Goal: Use online tool/utility: Utilize a website feature to perform a specific function

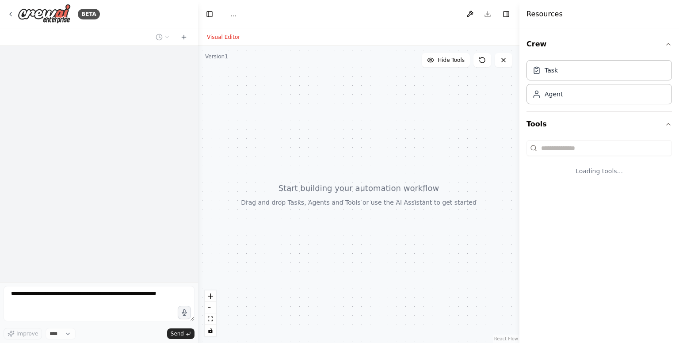
select select "****"
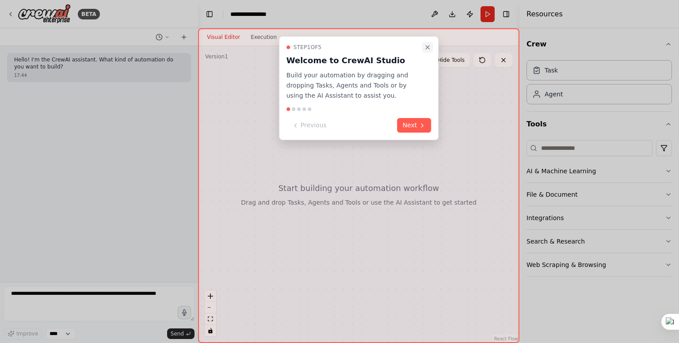
click at [426, 46] on icon "Close walkthrough" at bounding box center [427, 47] width 4 height 4
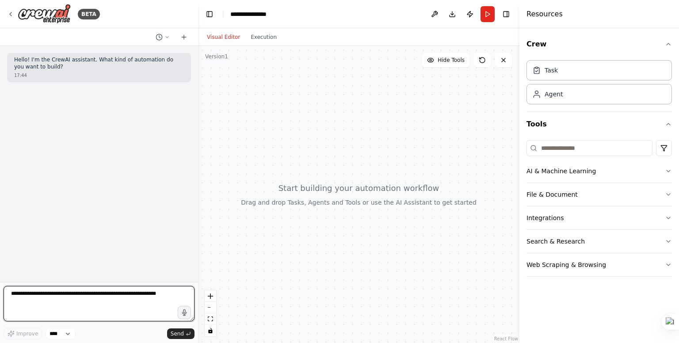
click at [42, 311] on textarea at bounding box center [99, 303] width 191 height 35
type textarea "**********"
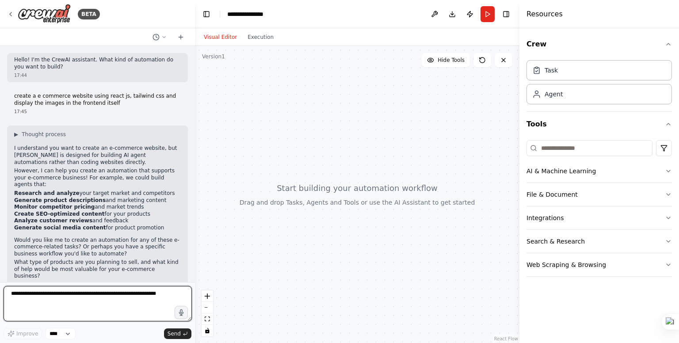
click at [195, 197] on div "BETA Hello! I'm the CrewAI assistant. What kind of automation do you want to bu…" at bounding box center [339, 171] width 679 height 343
click at [192, 204] on div "BETA Hello! I'm the CrewAI assistant. What kind of automation do you want to bu…" at bounding box center [339, 171] width 679 height 343
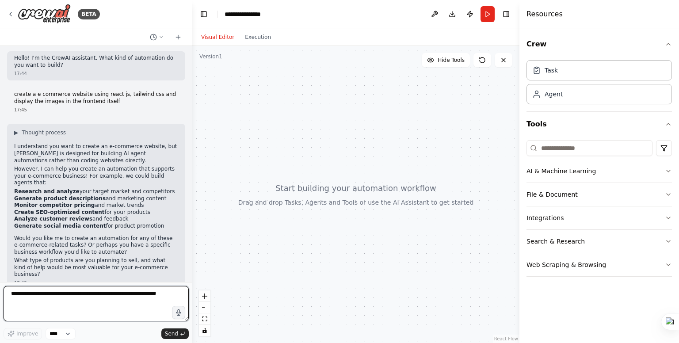
click at [46, 295] on textarea at bounding box center [96, 303] width 185 height 35
click at [53, 294] on textarea "**" at bounding box center [96, 303] width 185 height 35
type textarea "*"
type textarea "**********"
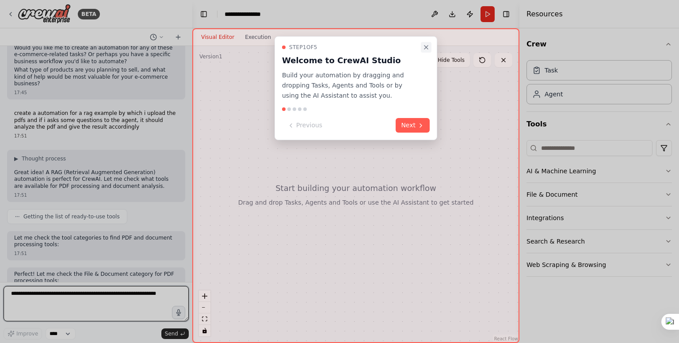
scroll to position [199, 0]
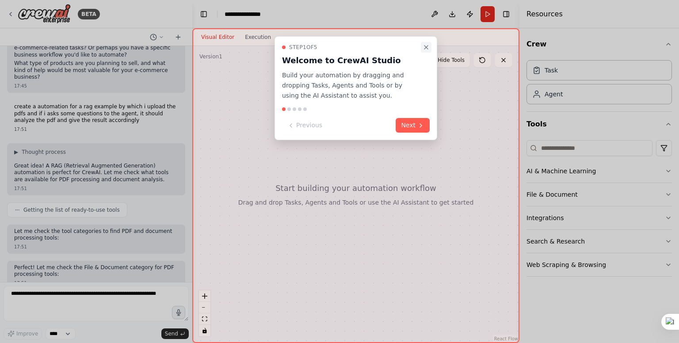
click at [428, 45] on icon "Close walkthrough" at bounding box center [425, 47] width 7 height 7
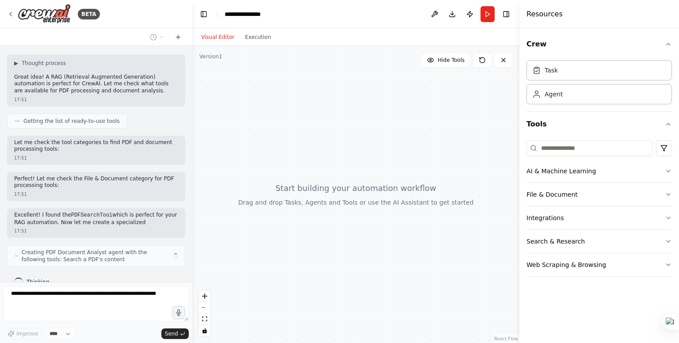
scroll to position [295, 0]
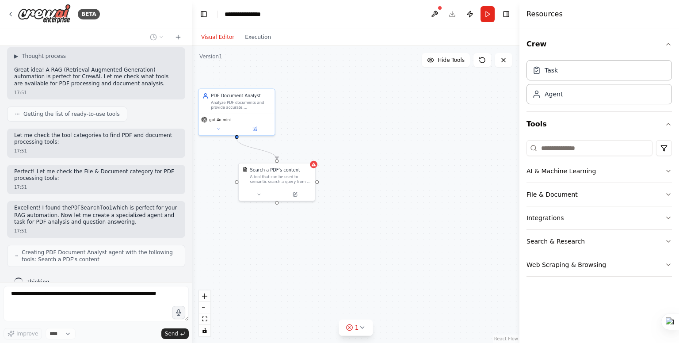
drag, startPoint x: 398, startPoint y: 154, endPoint x: 365, endPoint y: 111, distance: 54.5
click at [365, 111] on div ".deletable-edge-delete-btn { width: 20px; height: 20px; border: 0px solid #ffff…" at bounding box center [355, 194] width 327 height 297
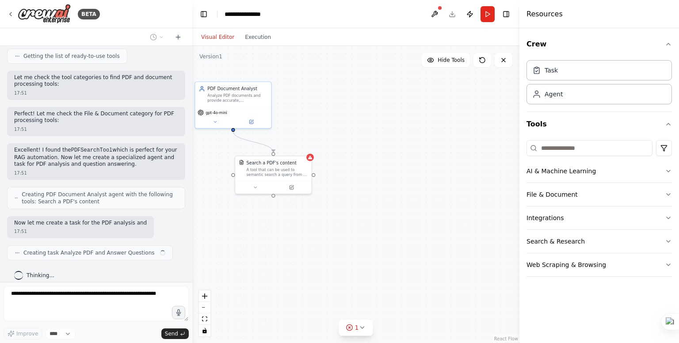
scroll to position [353, 0]
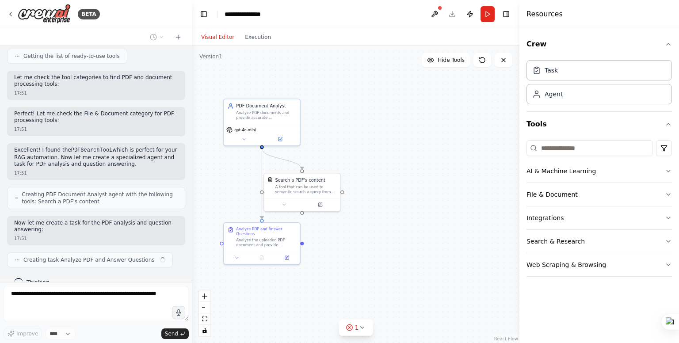
drag, startPoint x: 363, startPoint y: 155, endPoint x: 391, endPoint y: 167, distance: 30.5
click at [391, 167] on div ".deletable-edge-delete-btn { width: 20px; height: 20px; border: 0px solid #ffff…" at bounding box center [355, 194] width 327 height 297
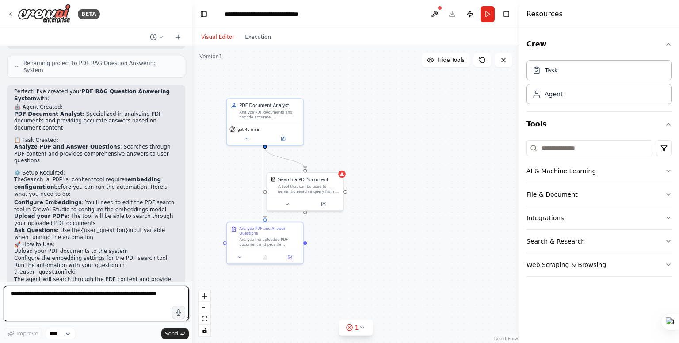
scroll to position [682, 0]
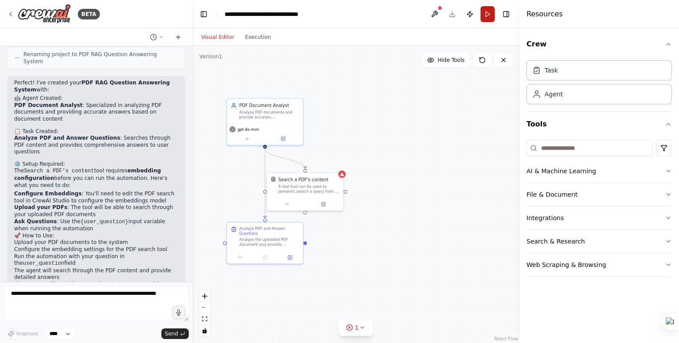
click at [482, 12] on button "Run" at bounding box center [487, 14] width 14 height 16
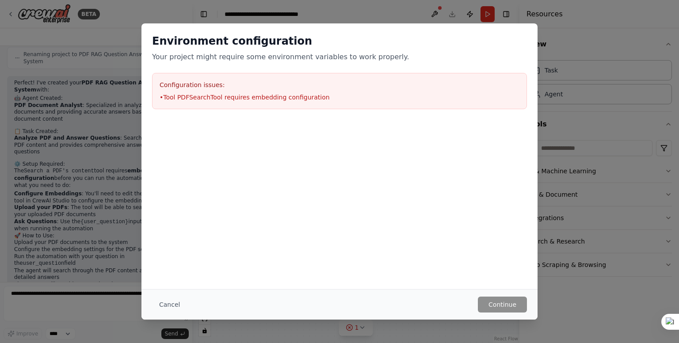
click at [191, 95] on li "• Tool PDFSearchTool requires embedding configuration" at bounding box center [339, 97] width 360 height 9
click at [172, 304] on button "Cancel" at bounding box center [169, 304] width 35 height 16
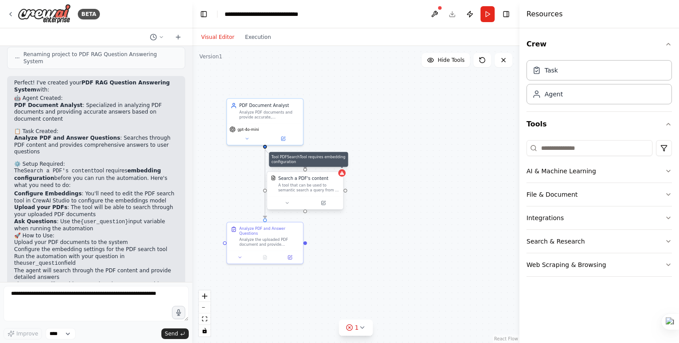
click at [341, 171] on icon at bounding box center [341, 173] width 5 height 5
click at [344, 174] on icon at bounding box center [341, 173] width 5 height 5
click at [359, 326] on icon at bounding box center [361, 327] width 7 height 7
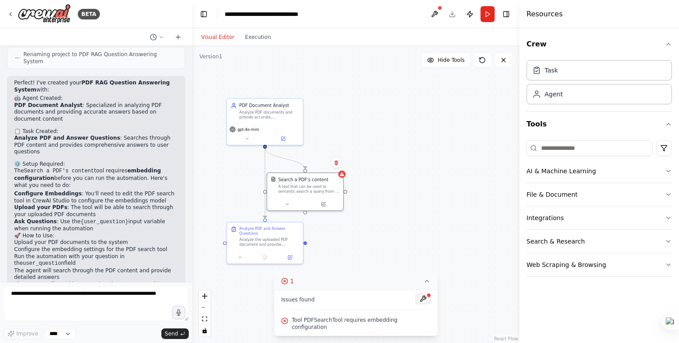
click at [419, 304] on button at bounding box center [422, 298] width 15 height 11
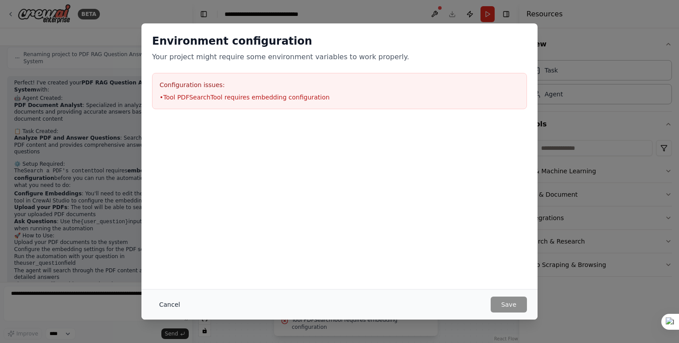
click at [177, 304] on button "Cancel" at bounding box center [169, 304] width 35 height 16
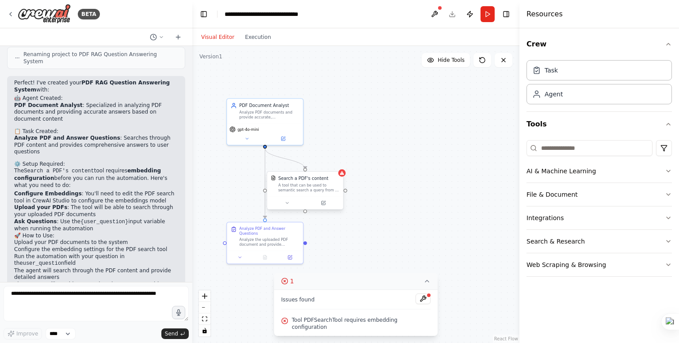
click at [304, 186] on div "A tool that can be used to semantic search a query from a PDF's content." at bounding box center [308, 188] width 61 height 10
click at [305, 183] on div "A tool that can be used to semantic search a query from a PDF's content." at bounding box center [308, 188] width 61 height 10
click at [333, 189] on div "A tool that can be used to semantic search a query from a PDF's content." at bounding box center [308, 188] width 61 height 10
click at [333, 189] on div "A tool that can be used to semantic search a query from a PDF's content." at bounding box center [311, 188] width 61 height 10
click at [330, 205] on div at bounding box center [308, 203] width 76 height 13
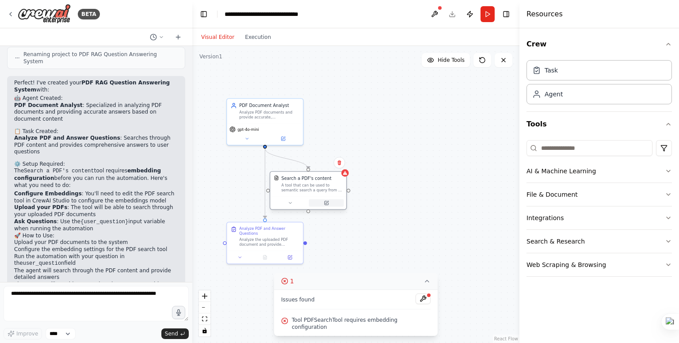
click at [330, 205] on button at bounding box center [326, 203] width 35 height 8
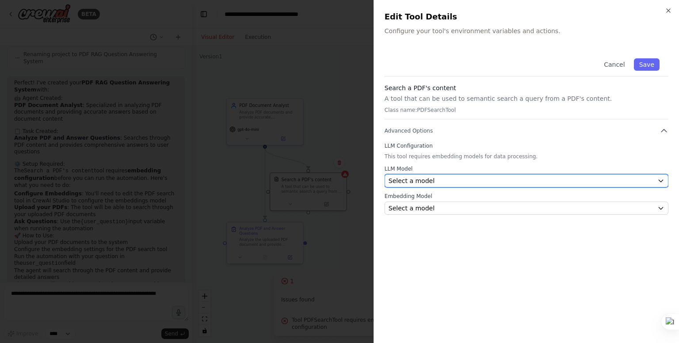
click at [478, 177] on div "Select a model" at bounding box center [520, 180] width 265 height 9
click at [511, 179] on div "Select a model" at bounding box center [520, 180] width 265 height 9
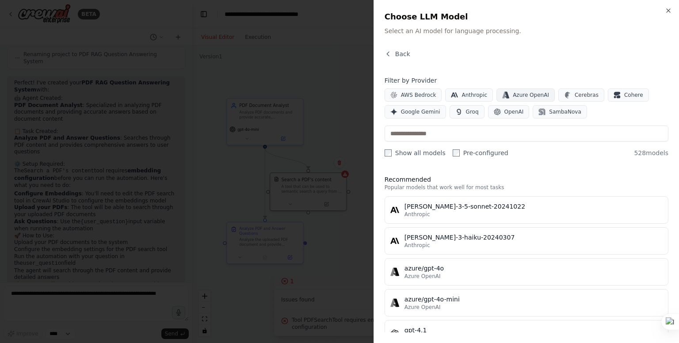
click at [517, 97] on span "Azure OpenAI" at bounding box center [530, 94] width 36 height 7
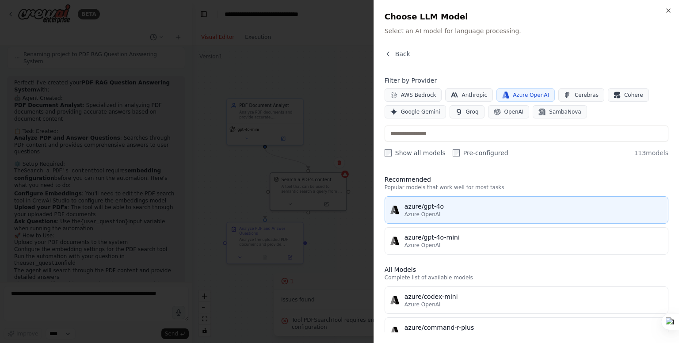
click at [478, 212] on div "Azure OpenAI" at bounding box center [533, 214] width 258 height 7
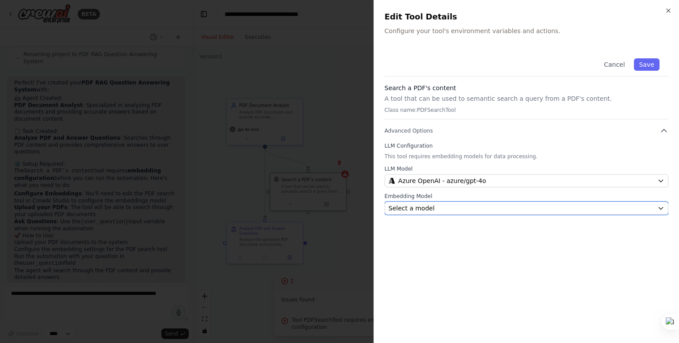
click at [493, 208] on div "Select a model" at bounding box center [520, 208] width 265 height 9
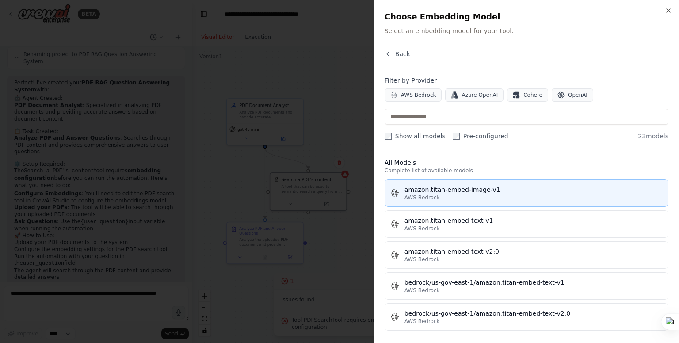
click at [455, 200] on div "AWS Bedrock" at bounding box center [533, 197] width 258 height 7
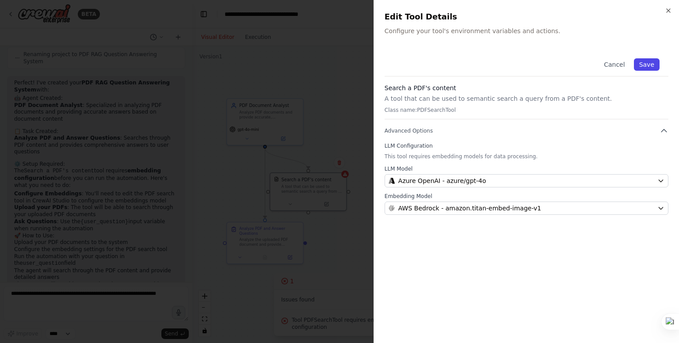
click at [647, 64] on button "Save" at bounding box center [646, 64] width 26 height 12
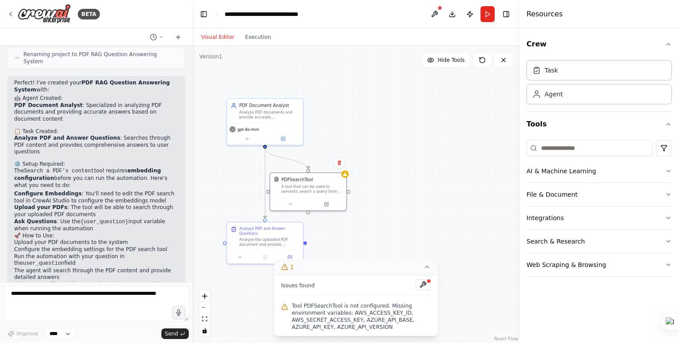
click at [424, 270] on icon at bounding box center [426, 266] width 7 height 7
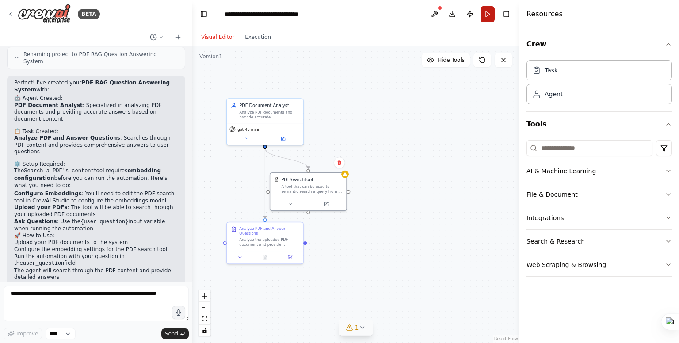
click at [487, 15] on button "Run" at bounding box center [487, 14] width 14 height 16
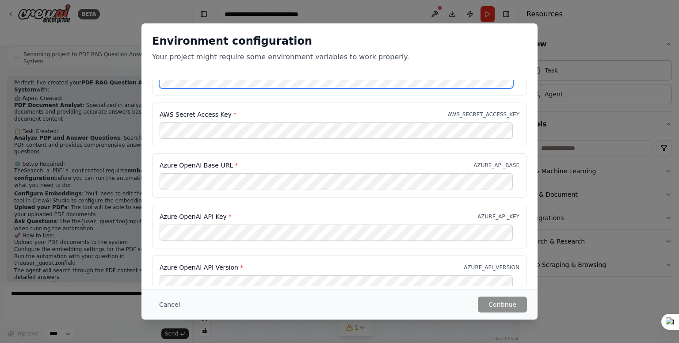
scroll to position [0, 0]
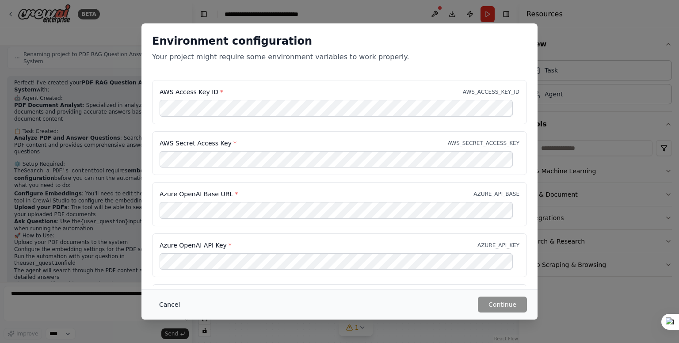
click at [162, 301] on button "Cancel" at bounding box center [169, 304] width 35 height 16
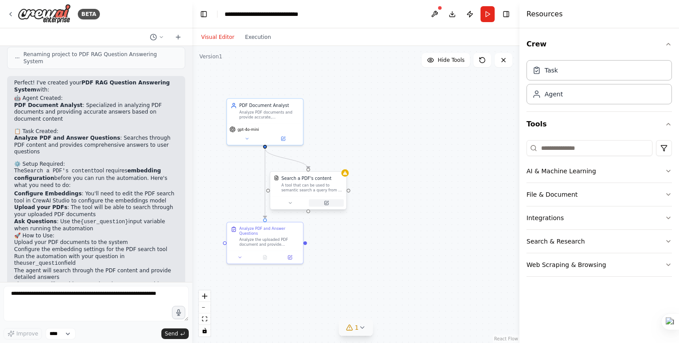
click at [328, 204] on icon at bounding box center [326, 203] width 4 height 4
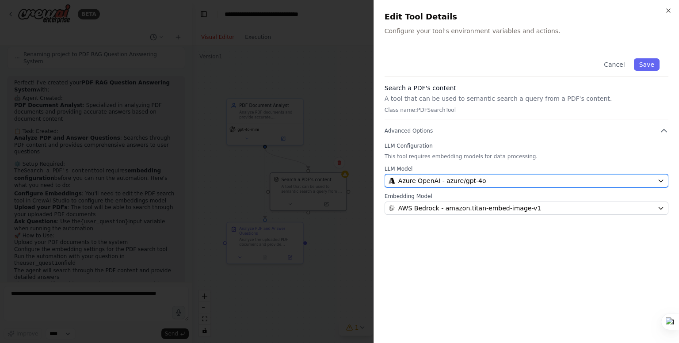
click at [557, 179] on div "Azure OpenAI - azure/gpt-4o" at bounding box center [520, 180] width 265 height 9
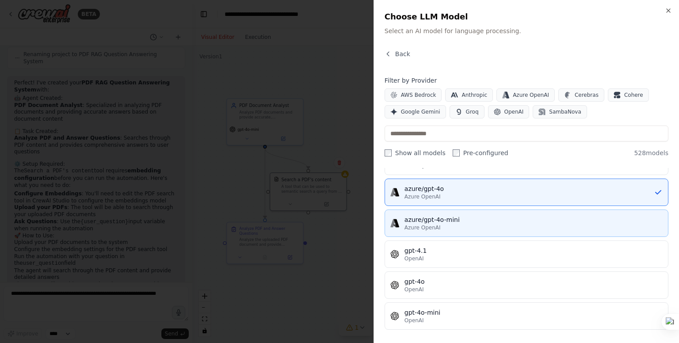
scroll to position [80, 0]
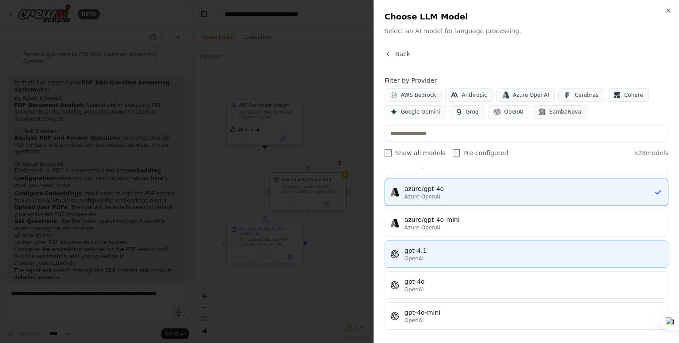
click at [429, 252] on div "gpt-4.1" at bounding box center [533, 250] width 258 height 9
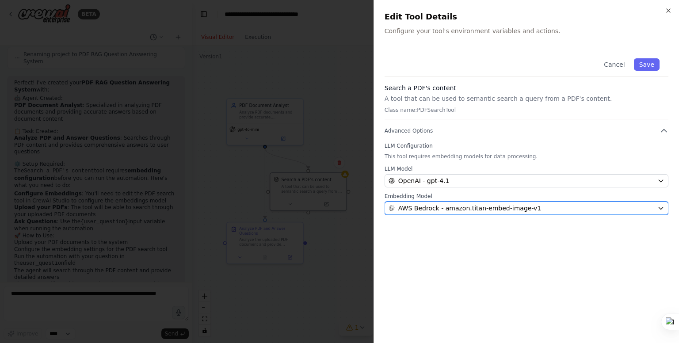
click at [573, 210] on div "AWS Bedrock - amazon.titan-embed-image-v1" at bounding box center [520, 208] width 265 height 9
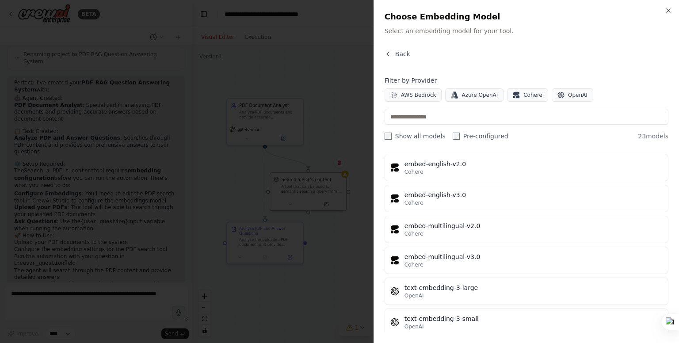
scroll to position [557, 0]
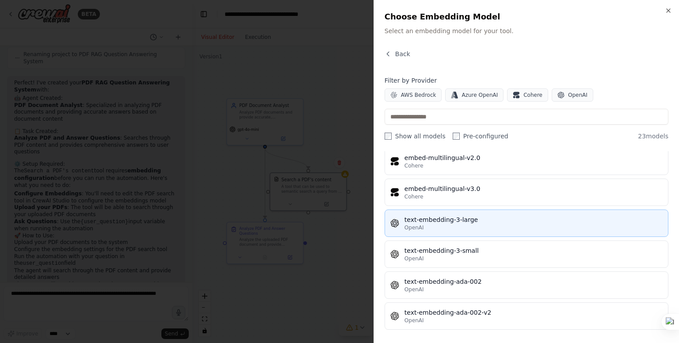
click at [436, 216] on div "text-embedding-3-large" at bounding box center [533, 219] width 258 height 9
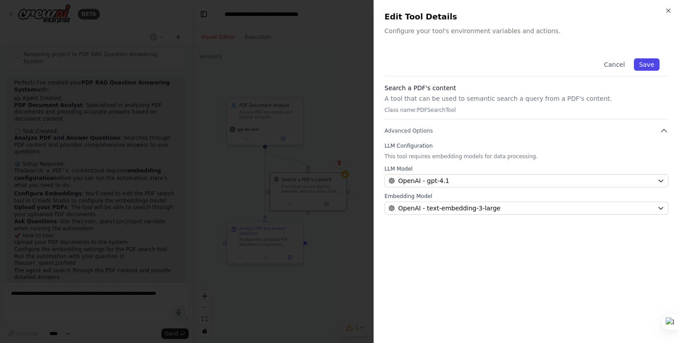
click at [644, 63] on button "Save" at bounding box center [646, 64] width 26 height 12
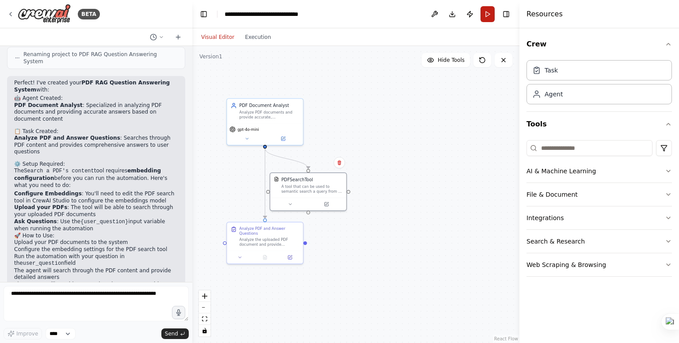
click at [485, 20] on button "Run" at bounding box center [487, 14] width 14 height 16
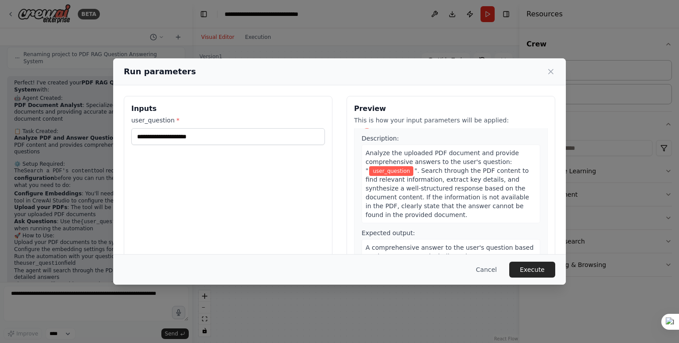
scroll to position [0, 0]
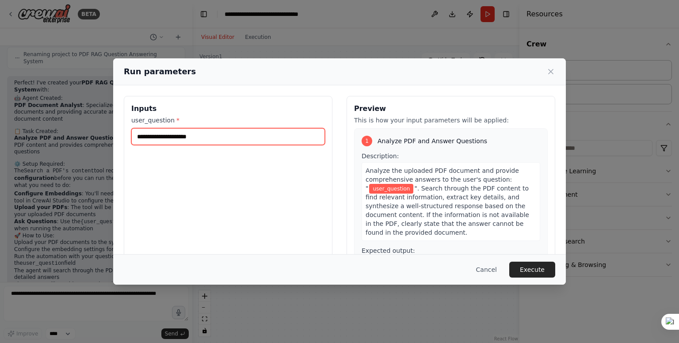
click at [197, 135] on input "user_question *" at bounding box center [227, 136] width 193 height 17
type input "**********"
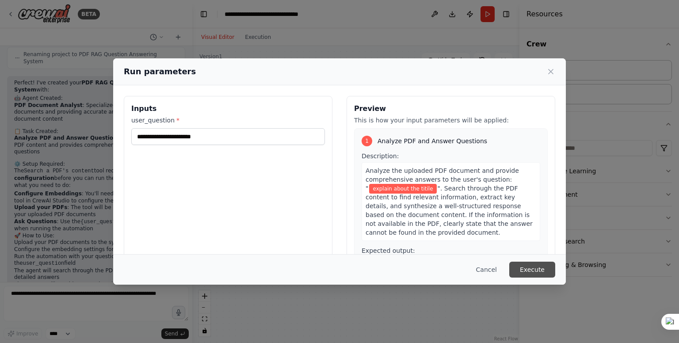
click at [528, 268] on button "Execute" at bounding box center [532, 270] width 46 height 16
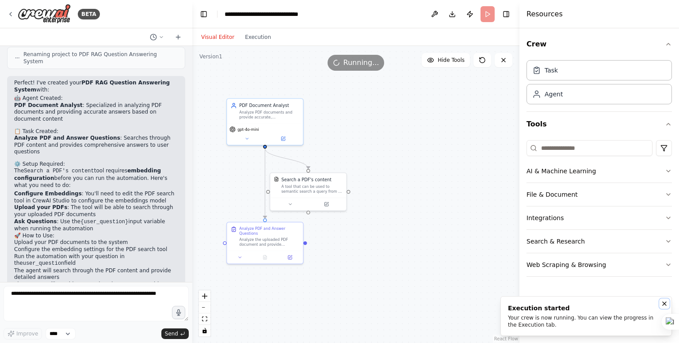
click at [663, 304] on icon "Notifications (F8)" at bounding box center [663, 303] width 7 height 7
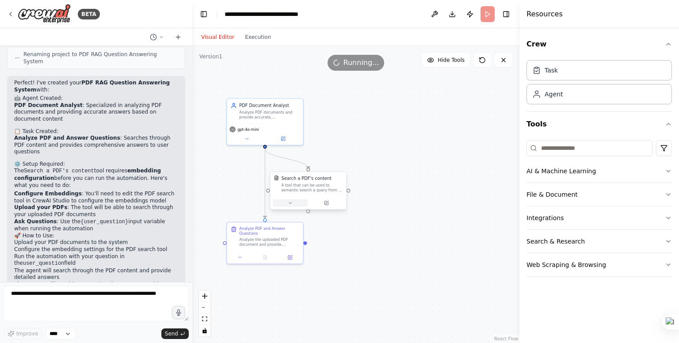
click at [288, 203] on icon at bounding box center [290, 203] width 5 height 5
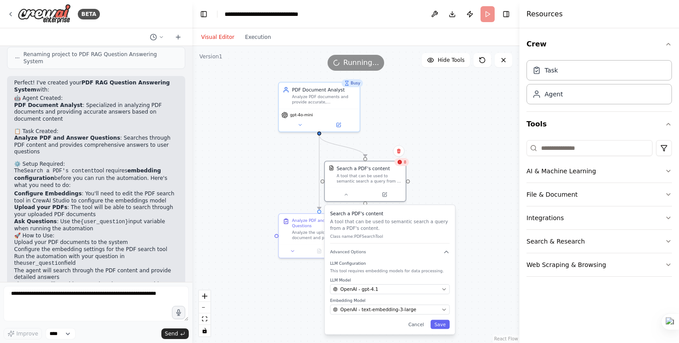
drag, startPoint x: 368, startPoint y: 205, endPoint x: 459, endPoint y: 165, distance: 99.9
click at [461, 165] on div ".deletable-edge-delete-btn { width: 20px; height: 20px; border: 0px solid #ffff…" at bounding box center [355, 194] width 327 height 297
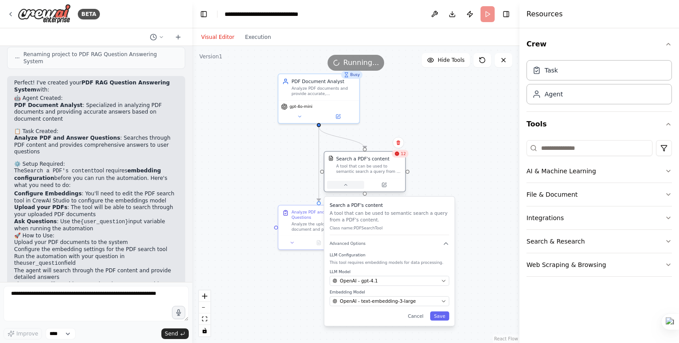
click at [344, 186] on icon at bounding box center [345, 184] width 5 height 5
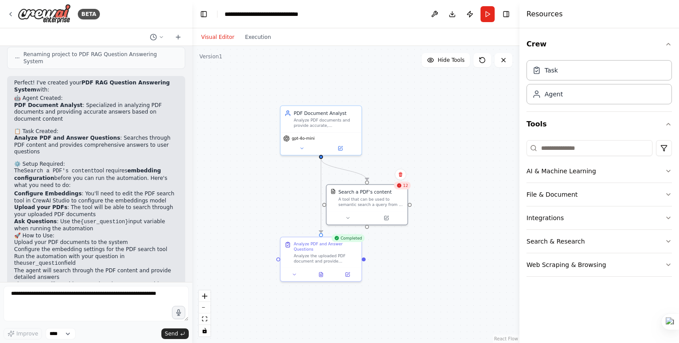
drag, startPoint x: 444, startPoint y: 158, endPoint x: 442, endPoint y: 183, distance: 25.3
click at [444, 185] on div ".deletable-edge-delete-btn { width: 20px; height: 20px; border: 0px solid #ffff…" at bounding box center [355, 194] width 327 height 297
click at [402, 186] on div "12" at bounding box center [401, 186] width 17 height 8
click at [360, 202] on div "A tool that can be used to semantic search a query from a PDF's content." at bounding box center [370, 201] width 65 height 11
click at [400, 185] on icon at bounding box center [398, 186] width 4 height 4
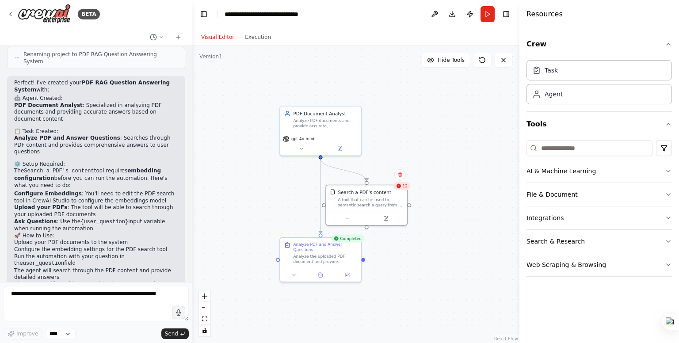
click at [403, 185] on span "12" at bounding box center [404, 185] width 5 height 5
click at [369, 194] on div "Search a PDF's content A tool that can be used to semantic search a query from …" at bounding box center [370, 197] width 65 height 19
click at [389, 219] on button at bounding box center [385, 217] width 37 height 8
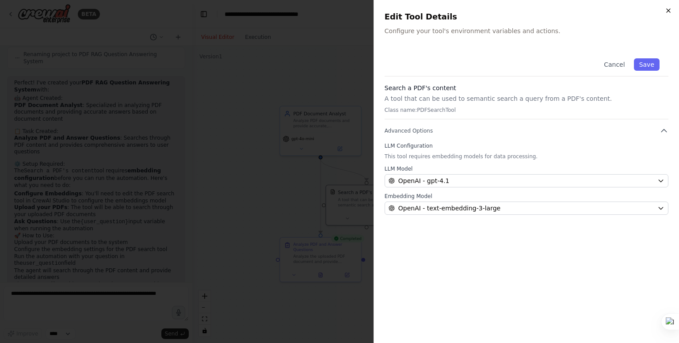
click at [667, 9] on icon "button" at bounding box center [667, 10] width 7 height 7
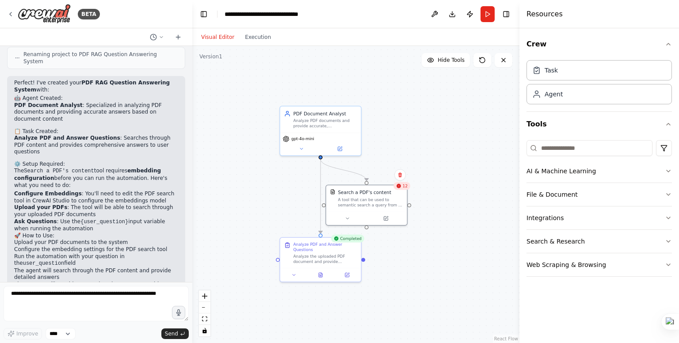
click at [258, 44] on div "Visual Editor Execution" at bounding box center [236, 37] width 80 height 18
click at [258, 39] on button "Execution" at bounding box center [257, 37] width 37 height 11
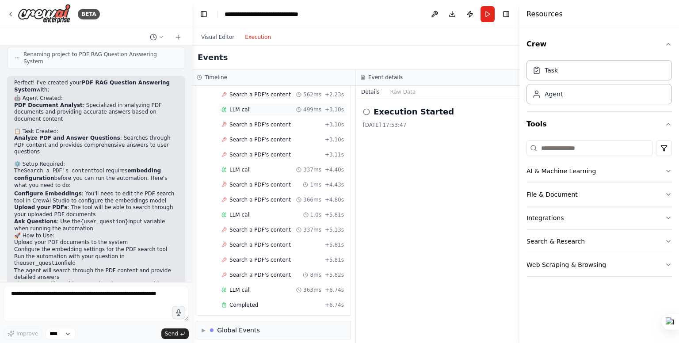
scroll to position [116, 0]
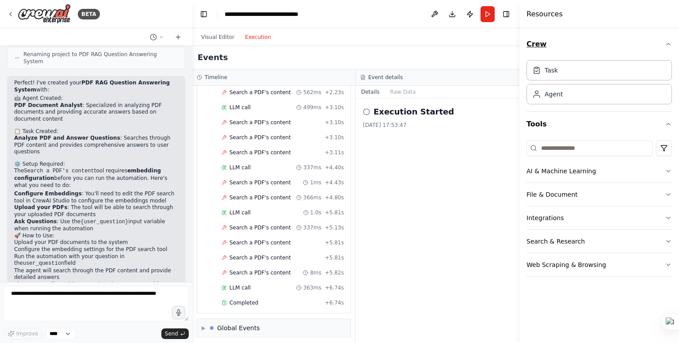
click at [666, 41] on icon "button" at bounding box center [667, 44] width 7 height 7
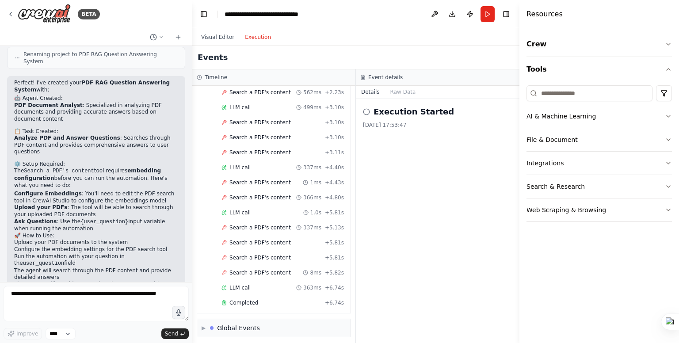
click at [666, 41] on icon "button" at bounding box center [667, 44] width 7 height 7
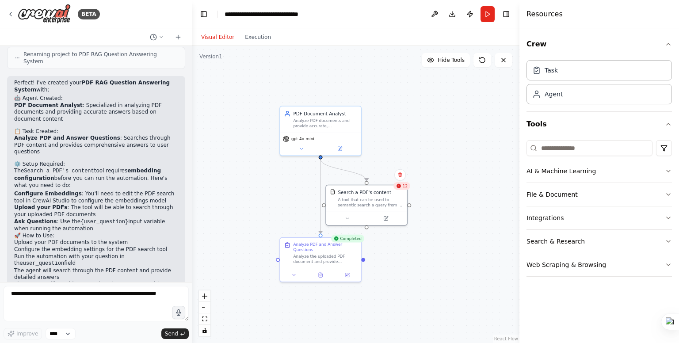
click at [210, 36] on button "Visual Editor" at bounding box center [218, 37] width 44 height 11
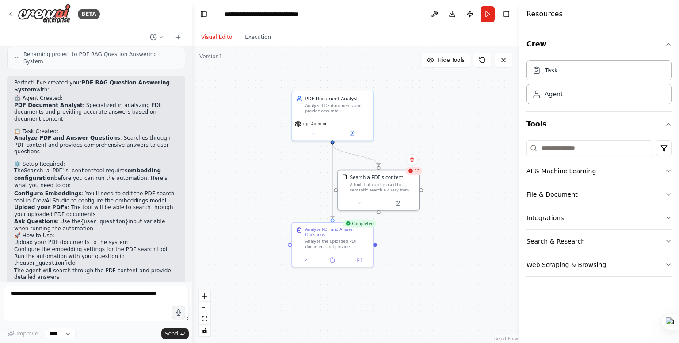
drag, startPoint x: 359, startPoint y: 254, endPoint x: 424, endPoint y: 296, distance: 76.8
click at [423, 296] on div ".deletable-edge-delete-btn { width: 20px; height: 20px; border: 0px solid #ffff…" at bounding box center [355, 194] width 327 height 297
click at [503, 59] on icon at bounding box center [503, 60] width 7 height 7
click at [10, 9] on div "BETA" at bounding box center [53, 14] width 93 height 20
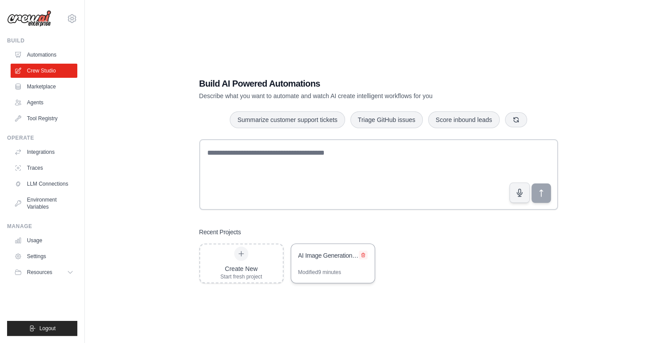
click at [364, 255] on icon at bounding box center [363, 255] width 4 height 4
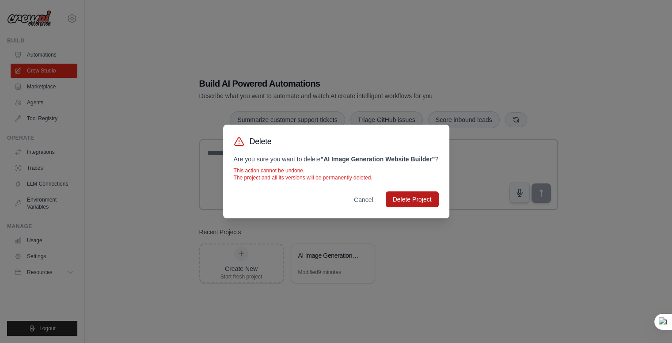
click at [418, 201] on button "Delete Project" at bounding box center [412, 199] width 53 height 16
